Goal: Transaction & Acquisition: Book appointment/travel/reservation

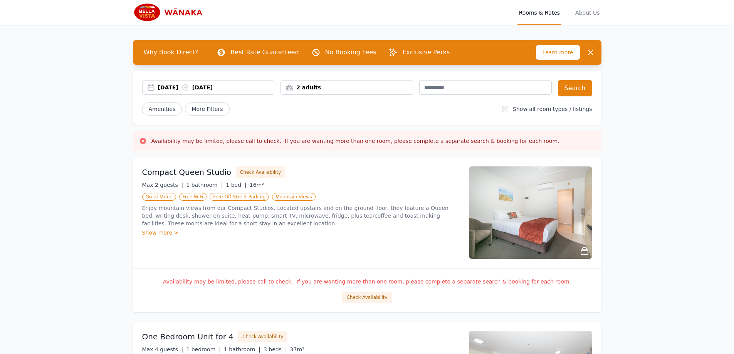
click at [256, 89] on div "[DATE] [DATE]" at bounding box center [216, 88] width 116 height 8
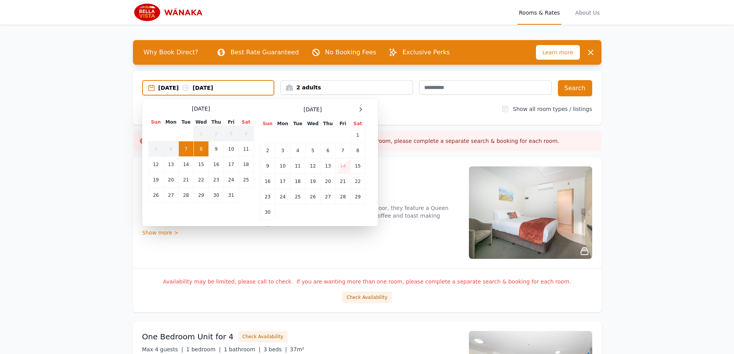
click at [352, 109] on div "[DATE]" at bounding box center [313, 109] width 106 height 9
click at [355, 106] on div "[DATE]" at bounding box center [313, 109] width 106 height 9
click at [360, 106] on div at bounding box center [360, 109] width 9 height 9
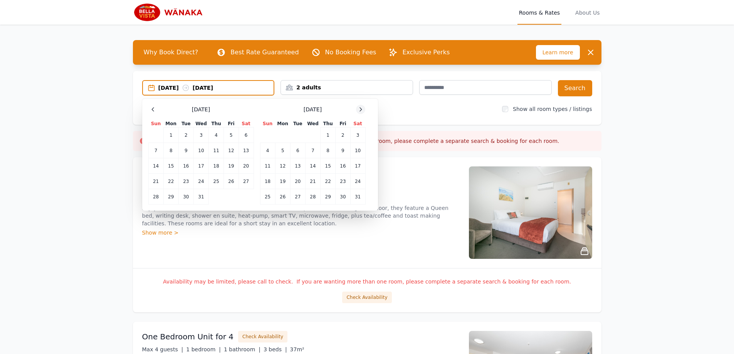
click at [360, 106] on div at bounding box center [360, 109] width 9 height 9
click at [365, 106] on span at bounding box center [360, 109] width 9 height 9
click at [190, 153] on td "10" at bounding box center [185, 150] width 15 height 15
click at [242, 148] on td "14" at bounding box center [246, 150] width 15 height 15
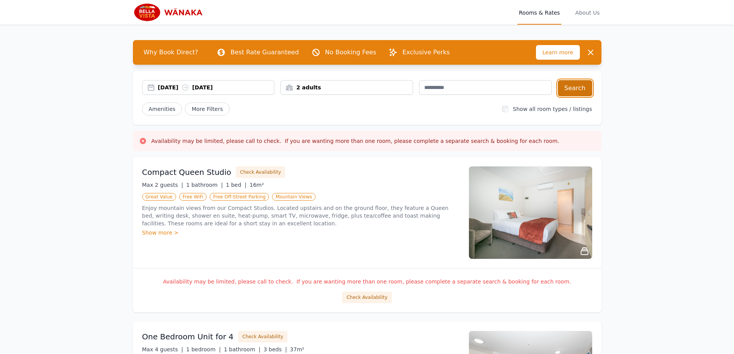
click at [585, 89] on button "Search" at bounding box center [575, 88] width 34 height 16
click at [219, 86] on div "[DATE] [DATE]" at bounding box center [216, 88] width 116 height 8
